Goal: Task Accomplishment & Management: Complete application form

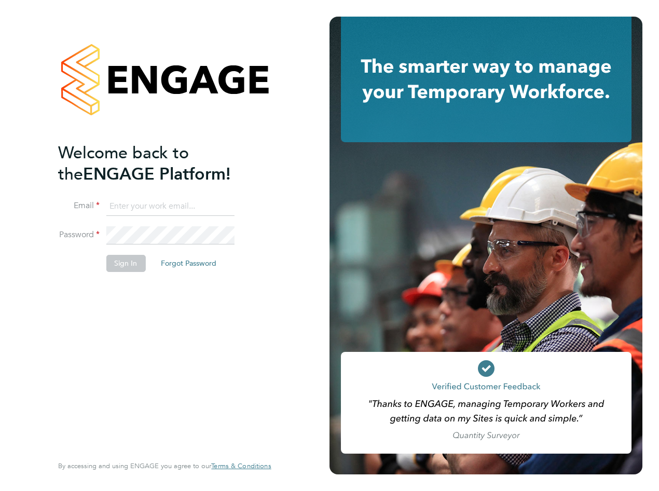
type input "ryan.gordon@pinpointaccuracy.co.uk"
click at [132, 270] on button "Sign In" at bounding box center [125, 263] width 39 height 17
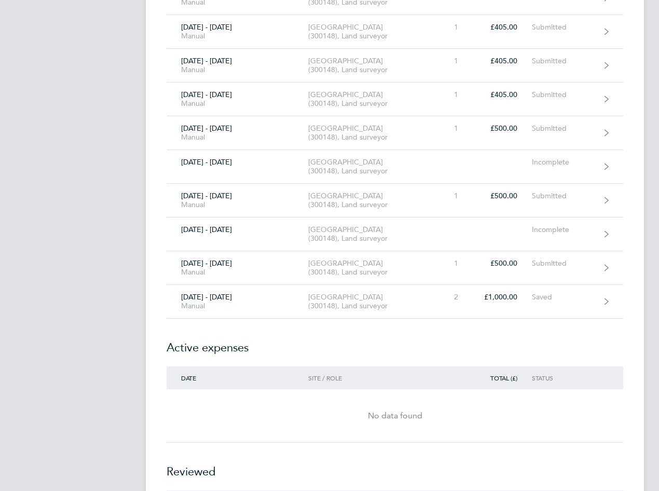
scroll to position [571, 0]
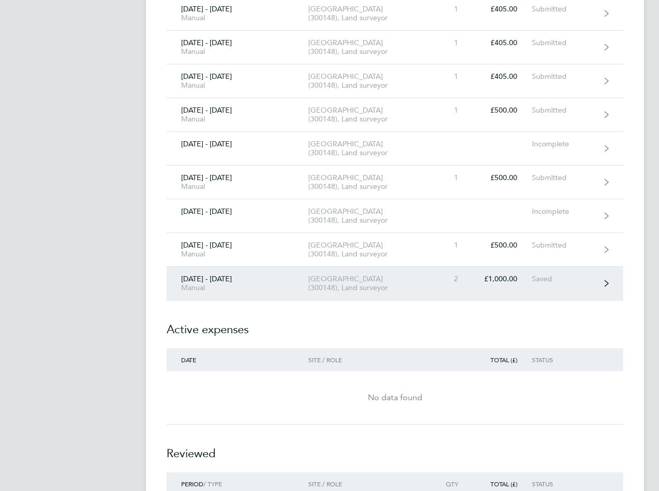
click at [332, 280] on div "[GEOGRAPHIC_DATA] (300148), Land surveyor" at bounding box center [367, 283] width 119 height 18
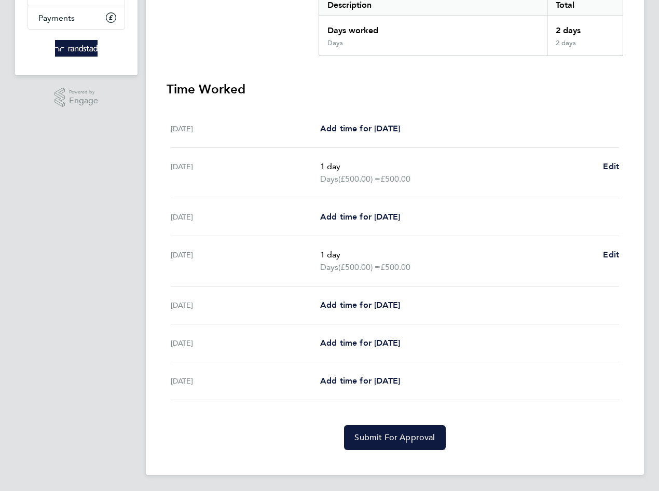
scroll to position [188, 0]
click at [362, 376] on span "Add time for [DATE]" at bounding box center [360, 380] width 80 height 10
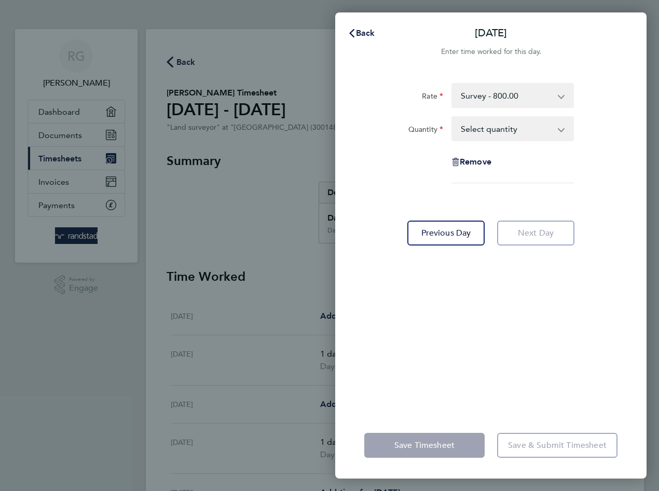
click at [521, 85] on select "Survey - 800.00 Control - 420.00 Days - 500.00 Drone - 405.00" at bounding box center [506, 95] width 108 height 23
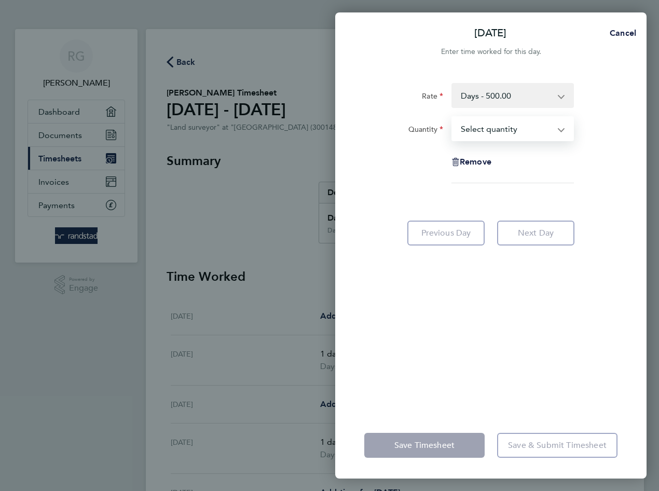
click at [525, 134] on select "Select quantity 0.5 1" at bounding box center [506, 128] width 108 height 23
select select "1"
click at [452, 117] on select "Select quantity 0.5 1" at bounding box center [506, 128] width 108 height 23
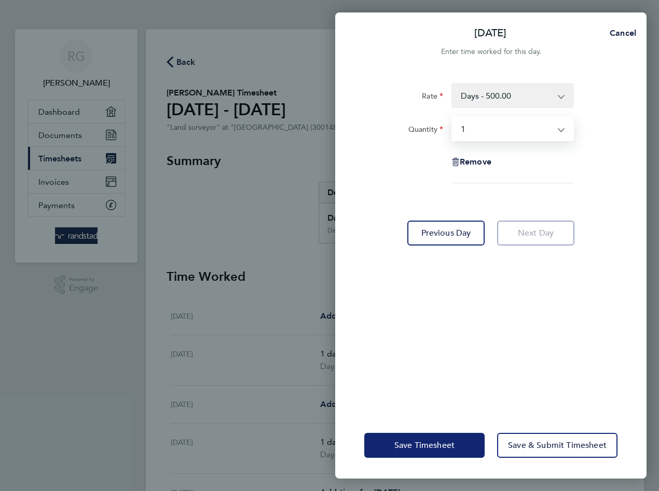
click at [450, 449] on span "Save Timesheet" at bounding box center [424, 445] width 60 height 10
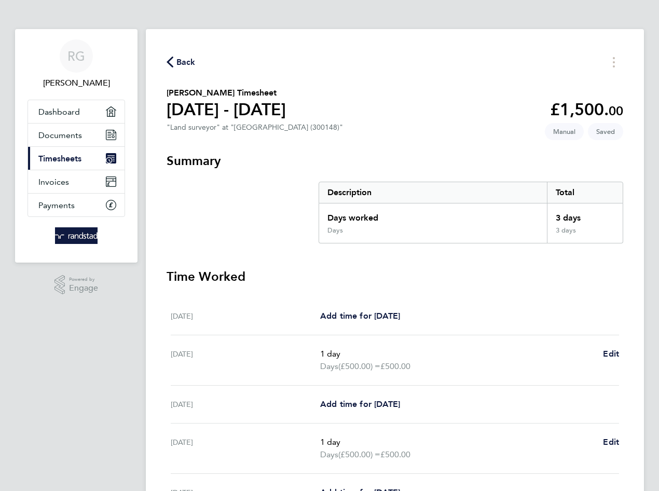
click at [186, 62] on span "Back" at bounding box center [185, 62] width 19 height 12
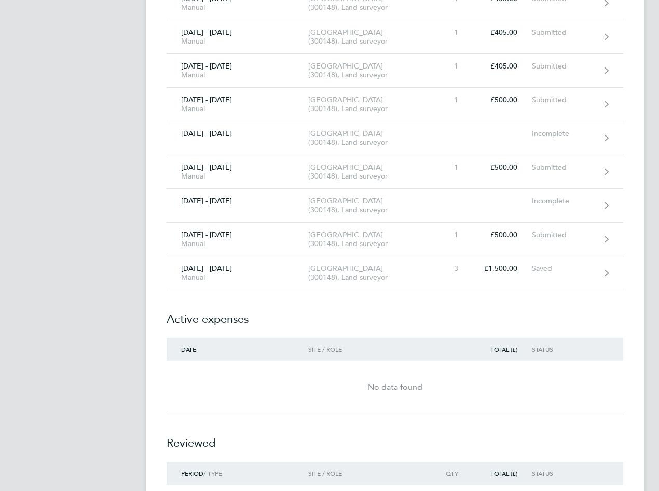
scroll to position [666, 0]
